Goal: Task Accomplishment & Management: Complete application form

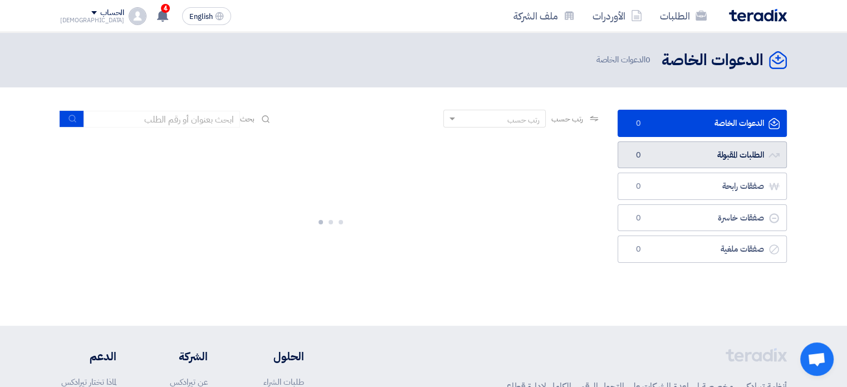
click at [676, 149] on link "الطلبات المقبولة الطلبات المقبولة 0" at bounding box center [702, 154] width 169 height 27
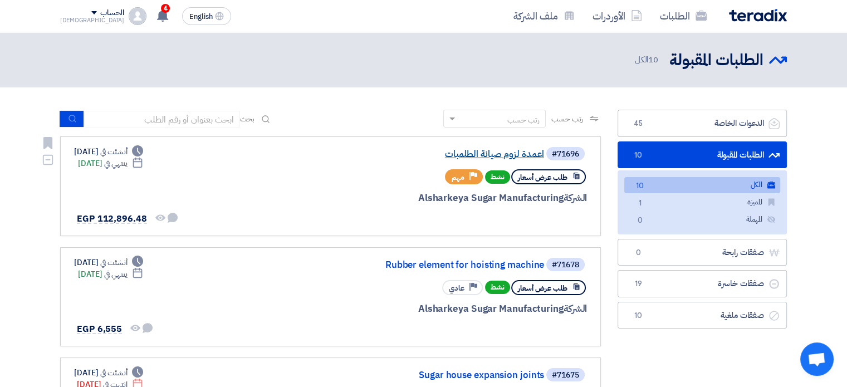
click at [486, 157] on link "اعمدة لزوم صيانة الطلمبات" at bounding box center [432, 154] width 223 height 10
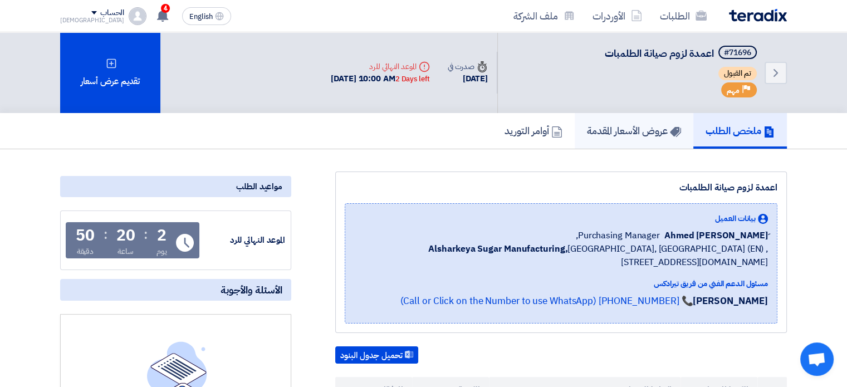
click at [629, 131] on h5 "عروض الأسعار المقدمة" at bounding box center [634, 130] width 94 height 13
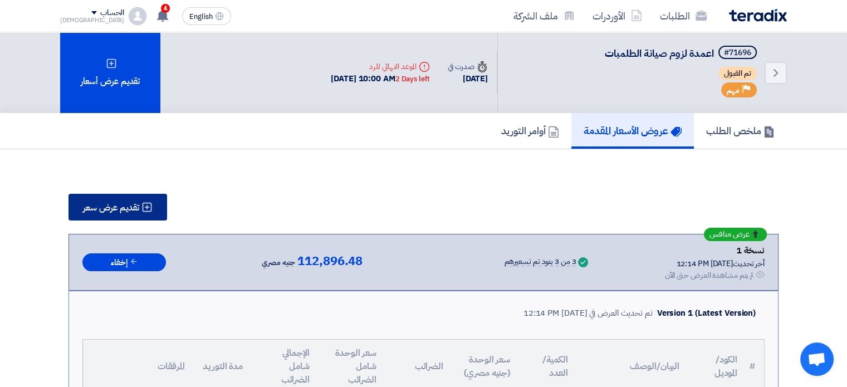
click at [114, 204] on span "تقديم عرض سعر" at bounding box center [111, 207] width 56 height 9
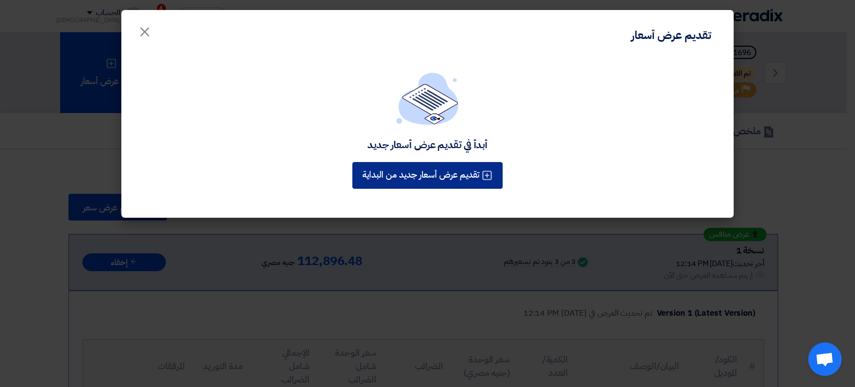
click at [412, 162] on button "تقديم عرض أسعار جديد من البداية" at bounding box center [428, 175] width 150 height 27
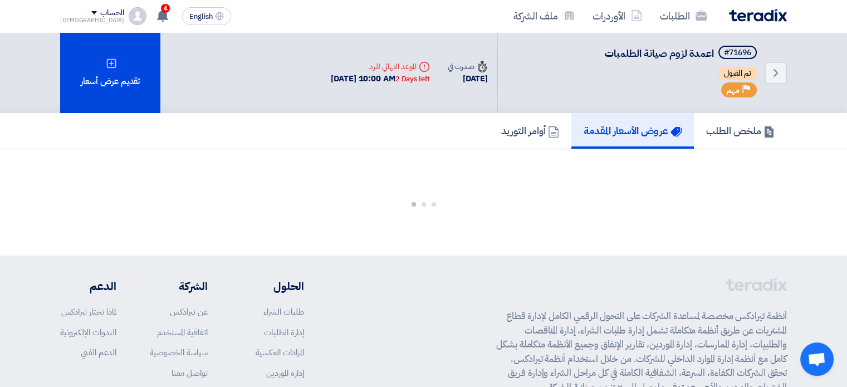
click at [629, 133] on h5 "عروض الأسعار المقدمة" at bounding box center [633, 130] width 98 height 13
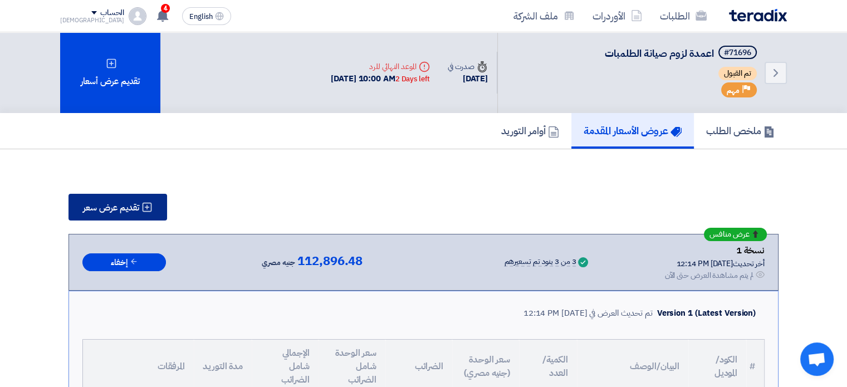
click at [123, 204] on span "تقديم عرض سعر" at bounding box center [111, 207] width 56 height 9
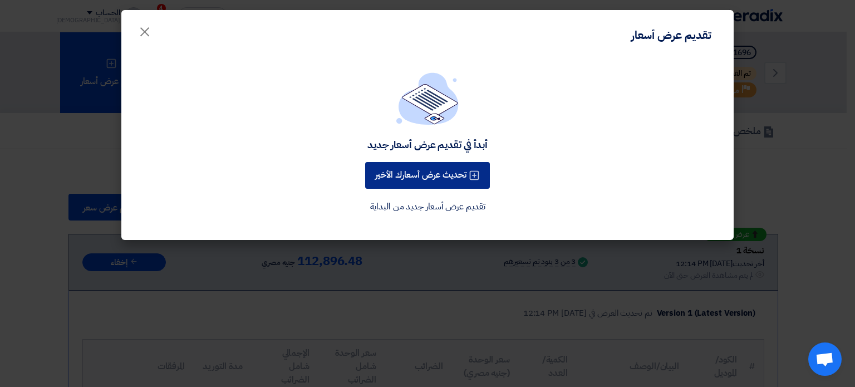
click at [406, 172] on button "تحديث عرض أسعارك الأخير" at bounding box center [427, 175] width 125 height 27
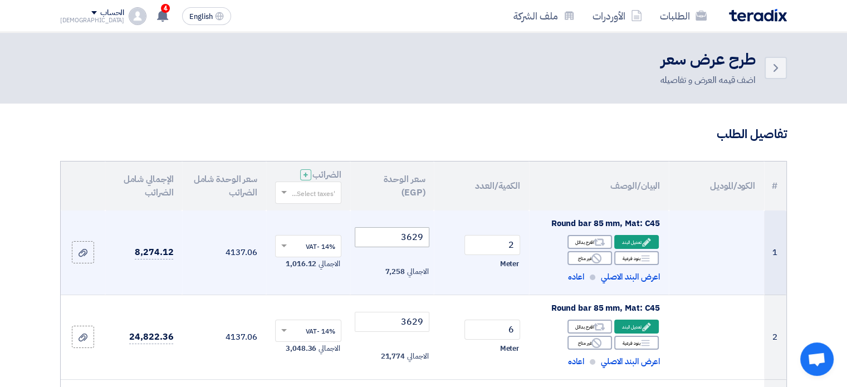
scroll to position [148, 0]
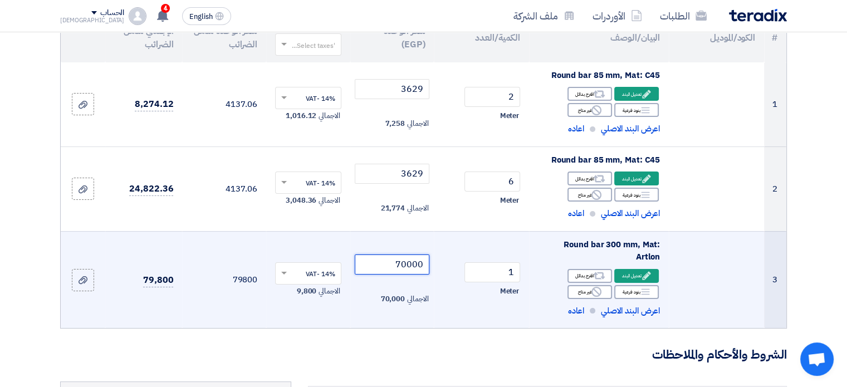
drag, startPoint x: 404, startPoint y: 267, endPoint x: 407, endPoint y: 260, distance: 7.2
click at [407, 260] on input "70000" at bounding box center [392, 265] width 75 height 20
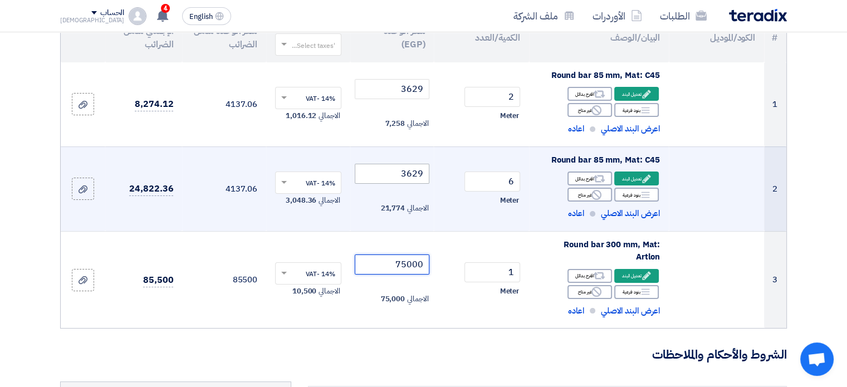
type input "75000"
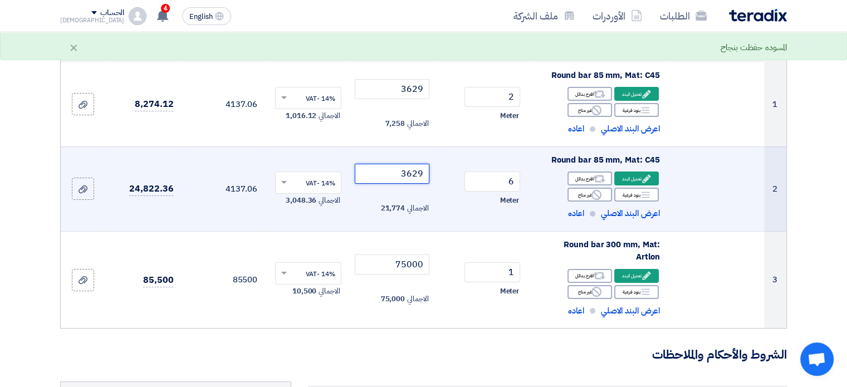
click at [412, 171] on input "3629" at bounding box center [392, 174] width 75 height 20
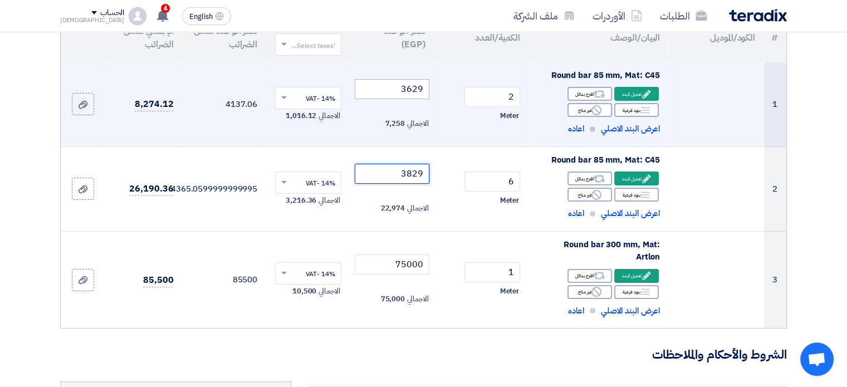
type input "3829"
click at [412, 87] on input "3629" at bounding box center [392, 89] width 75 height 20
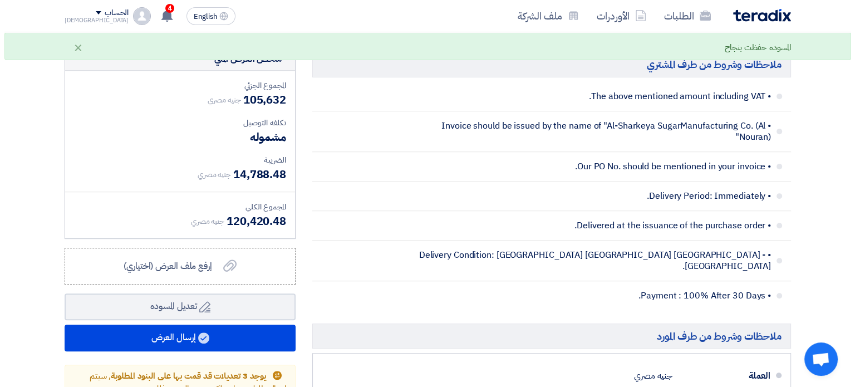
scroll to position [557, 0]
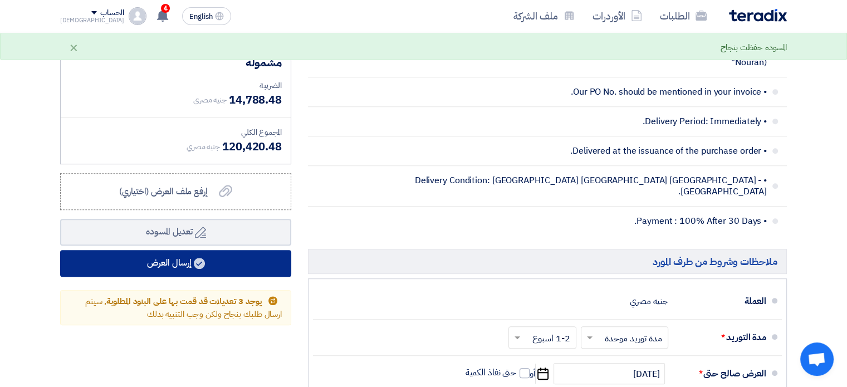
type input "3829"
click at [151, 268] on button "إرسال العرض" at bounding box center [175, 263] width 231 height 27
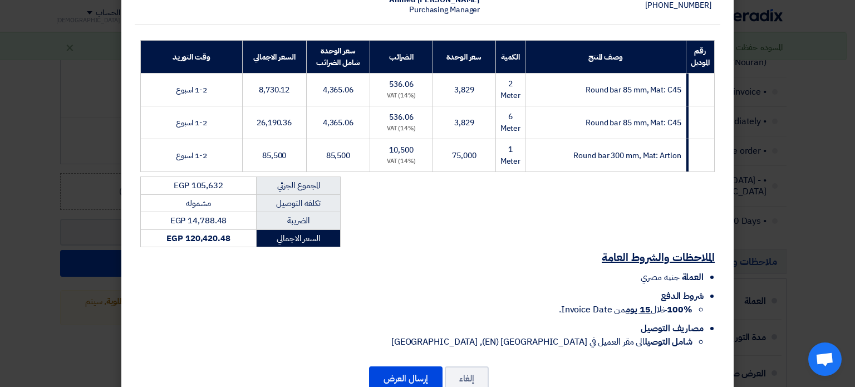
scroll to position [179, 0]
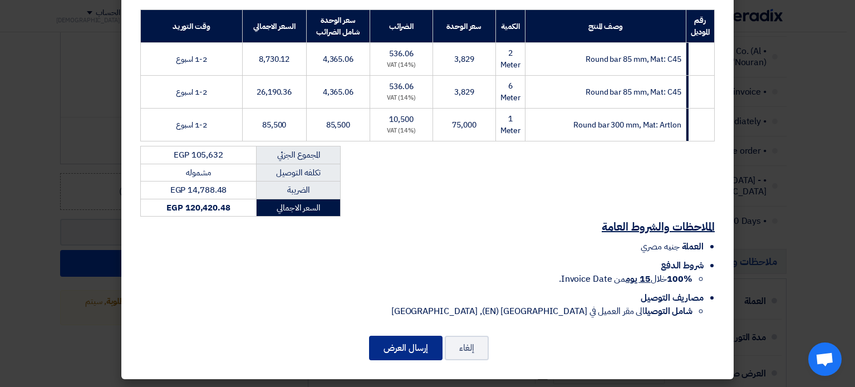
click at [419, 345] on button "إرسال العرض" at bounding box center [406, 348] width 74 height 25
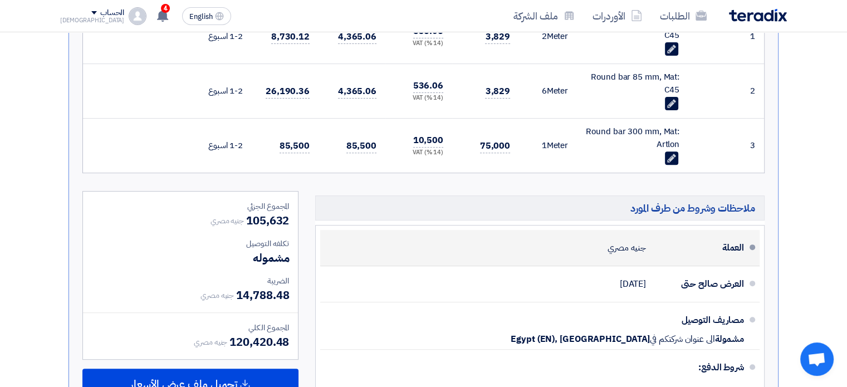
scroll to position [532, 0]
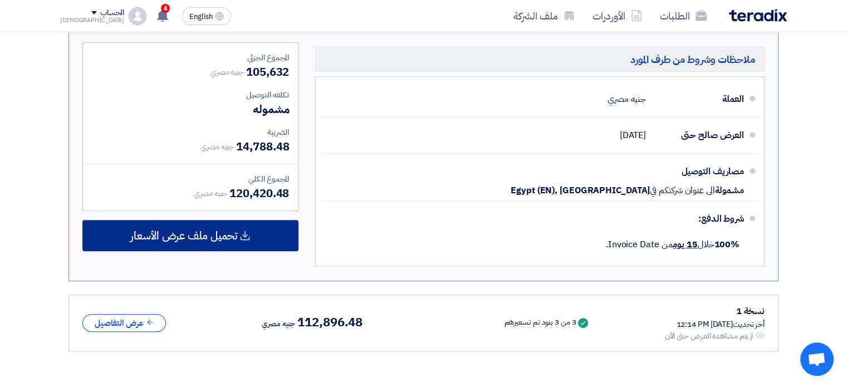
click at [174, 233] on span "تحميل ملف عرض الأسعار" at bounding box center [183, 236] width 107 height 10
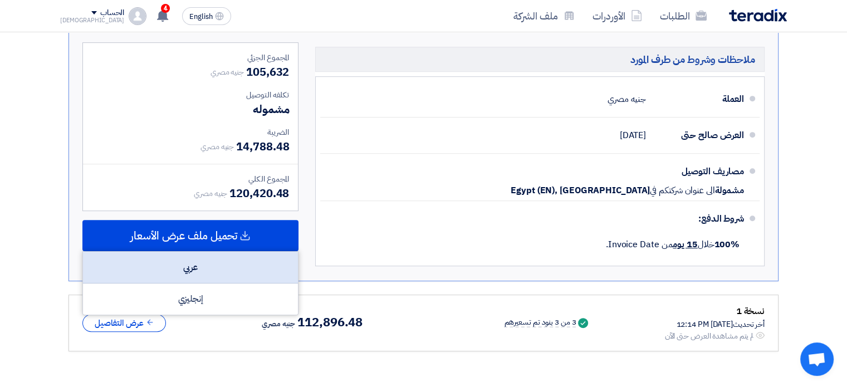
click at [181, 268] on div "عربي" at bounding box center [190, 268] width 215 height 32
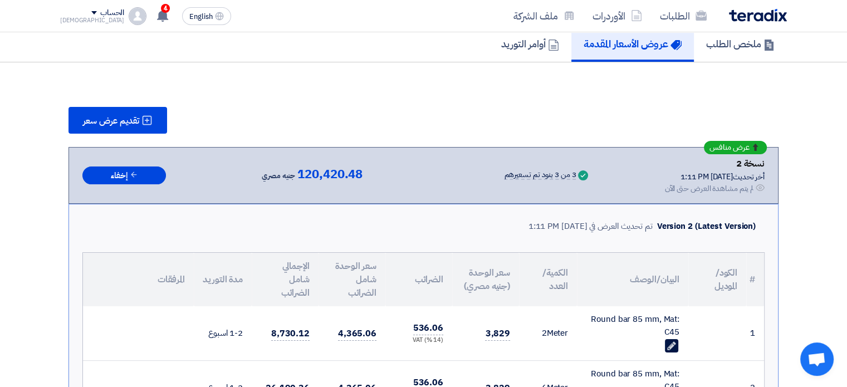
scroll to position [0, 0]
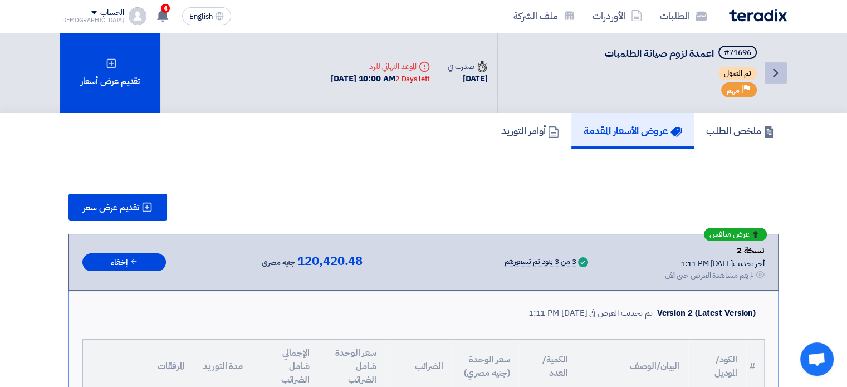
click at [777, 73] on icon "Back" at bounding box center [775, 72] width 13 height 13
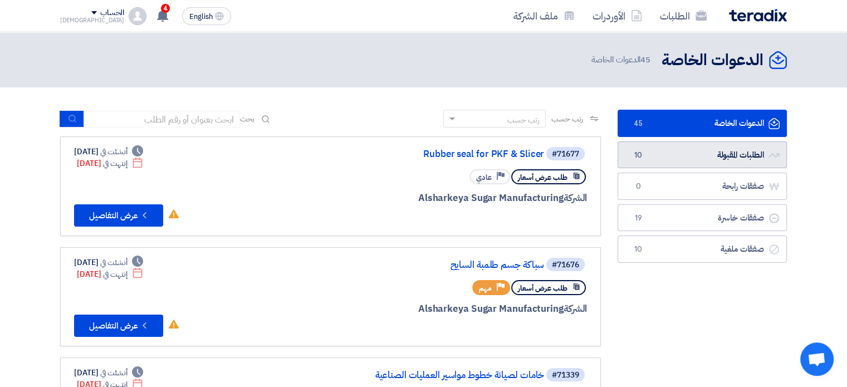
click at [677, 158] on link "الطلبات المقبولة الطلبات المقبولة 10" at bounding box center [702, 154] width 169 height 27
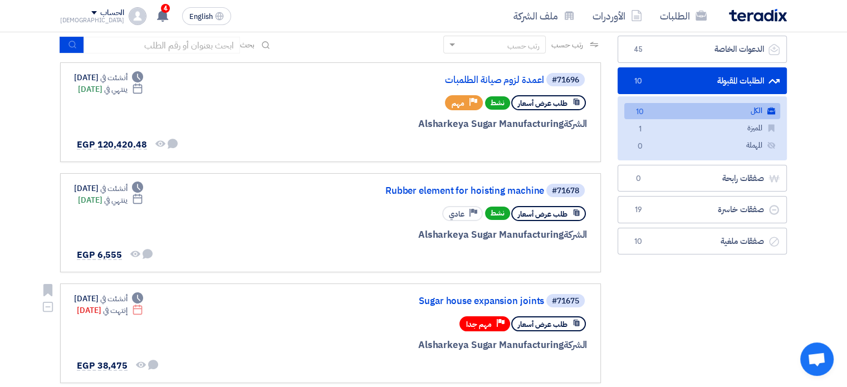
scroll to position [111, 0]
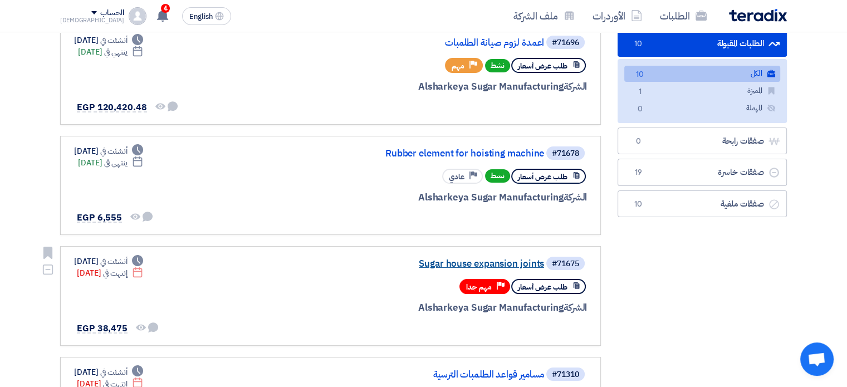
click at [447, 265] on link "Sugar house expansion joints" at bounding box center [432, 264] width 223 height 10
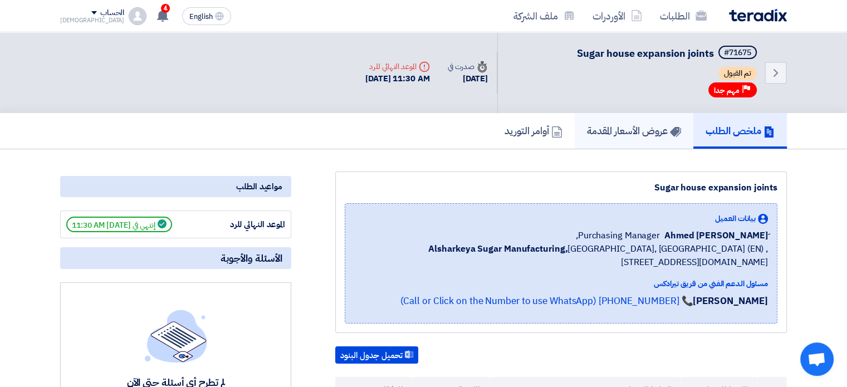
click at [626, 130] on h5 "عروض الأسعار المقدمة" at bounding box center [634, 130] width 94 height 13
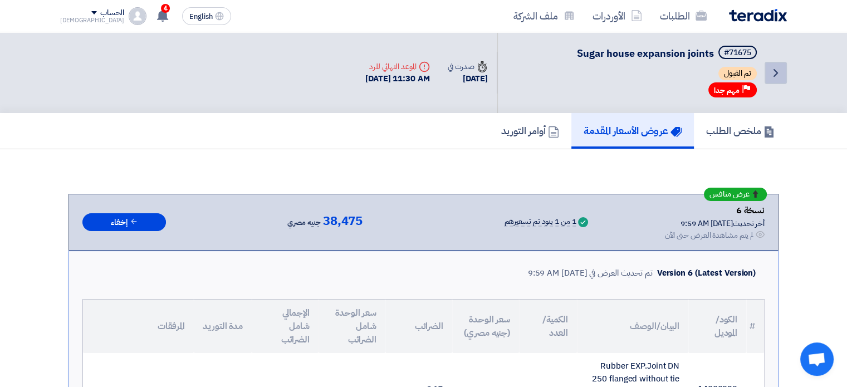
click at [784, 74] on link "Back" at bounding box center [776, 73] width 22 height 22
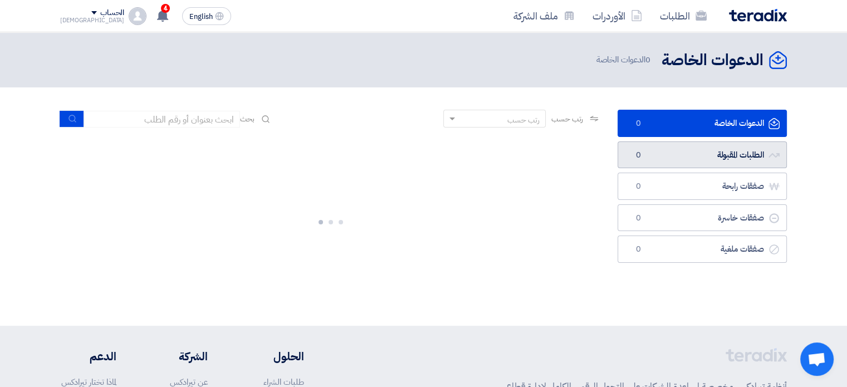
click at [684, 155] on link "الطلبات المقبولة الطلبات المقبولة 0" at bounding box center [702, 154] width 169 height 27
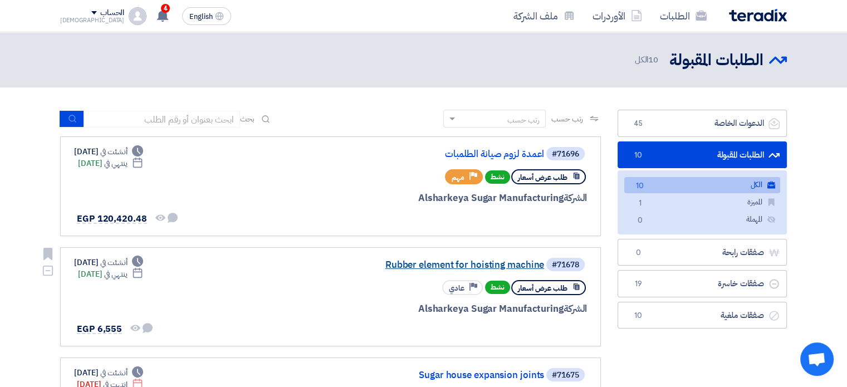
click at [420, 262] on link "Rubber element for hoisting machine" at bounding box center [432, 265] width 223 height 10
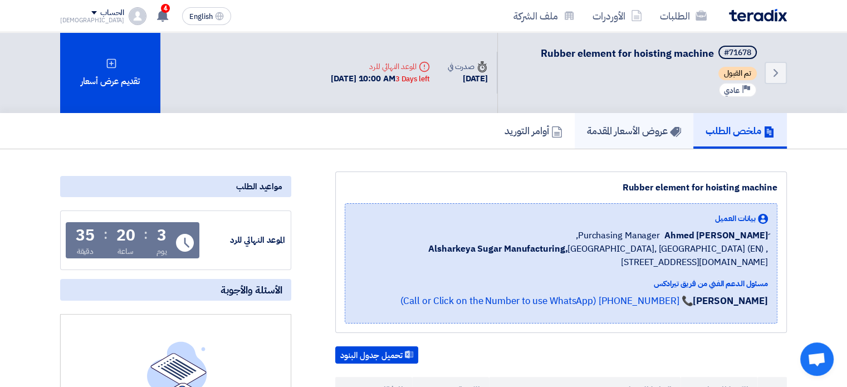
click at [632, 130] on h5 "عروض الأسعار المقدمة" at bounding box center [634, 130] width 94 height 13
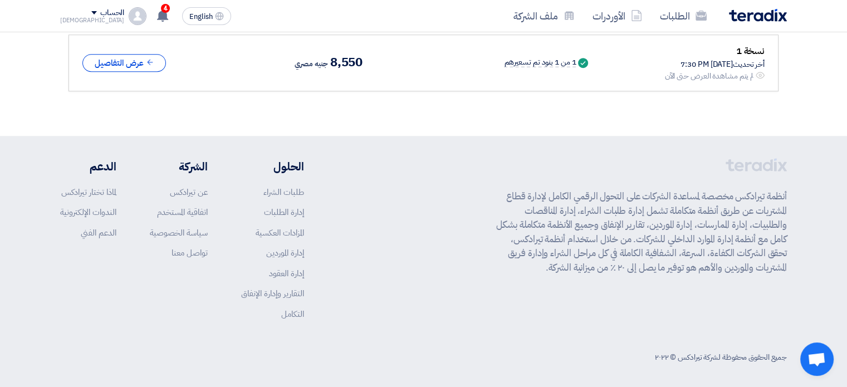
scroll to position [696, 0]
